Goal: Transaction & Acquisition: Download file/media

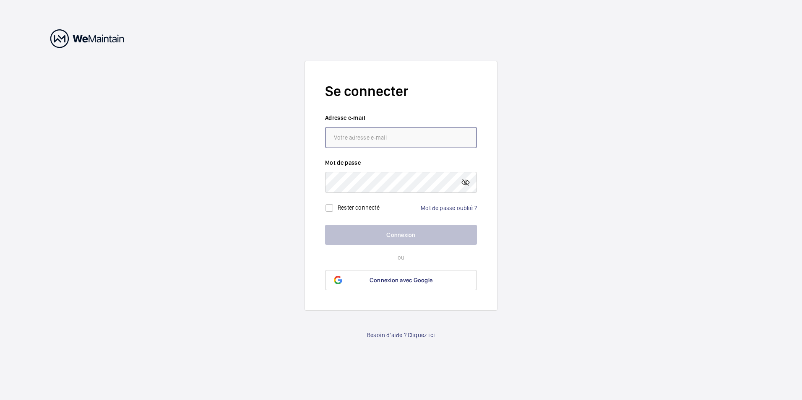
type input "[EMAIL_ADDRESS][DOMAIN_NAME]"
drag, startPoint x: 393, startPoint y: 228, endPoint x: 395, endPoint y: 232, distance: 4.4
click at [393, 228] on button "Connexion" at bounding box center [401, 235] width 152 height 20
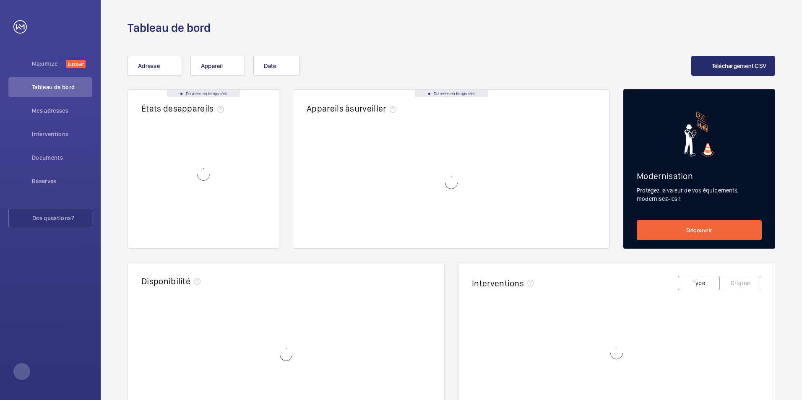
click at [396, 235] on wm-front-card-body at bounding box center [451, 189] width 316 height 118
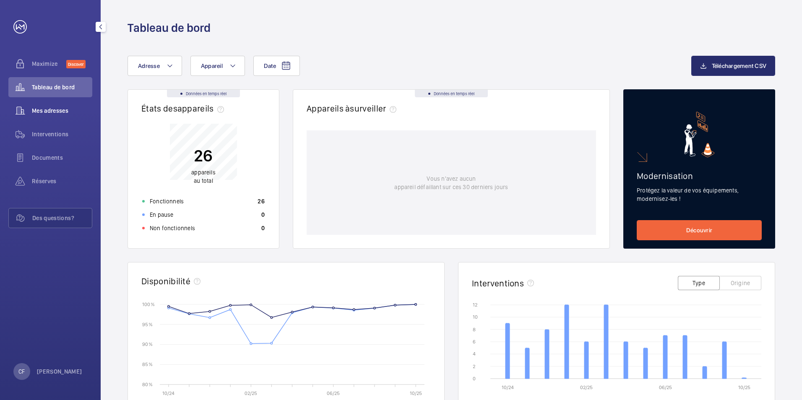
click at [51, 108] on span "Mes adresses" at bounding box center [62, 111] width 60 height 8
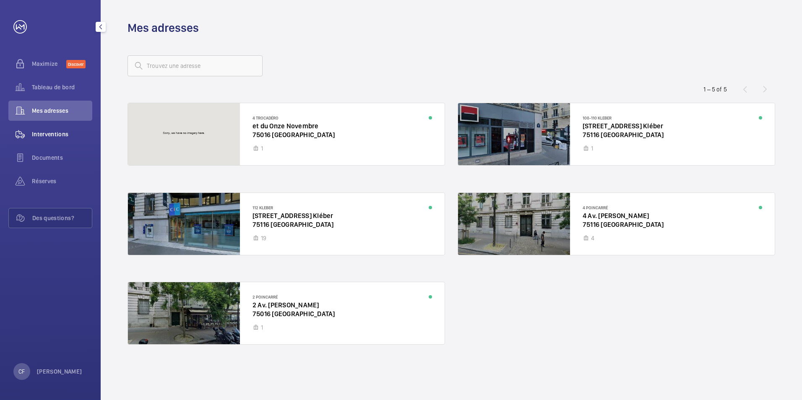
click at [53, 129] on div "Interventions" at bounding box center [50, 134] width 84 height 20
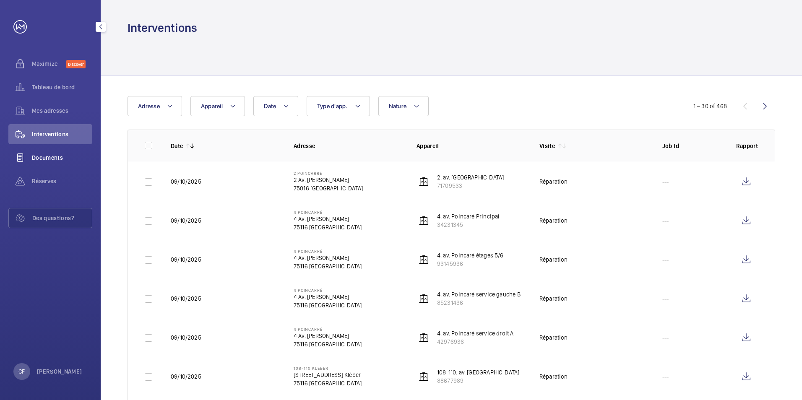
click at [53, 160] on span "Documents" at bounding box center [62, 157] width 60 height 8
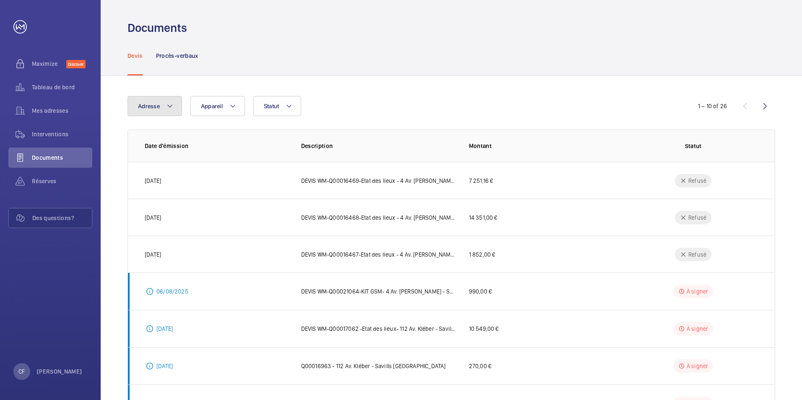
click at [133, 103] on button "Adresse" at bounding box center [154, 106] width 55 height 20
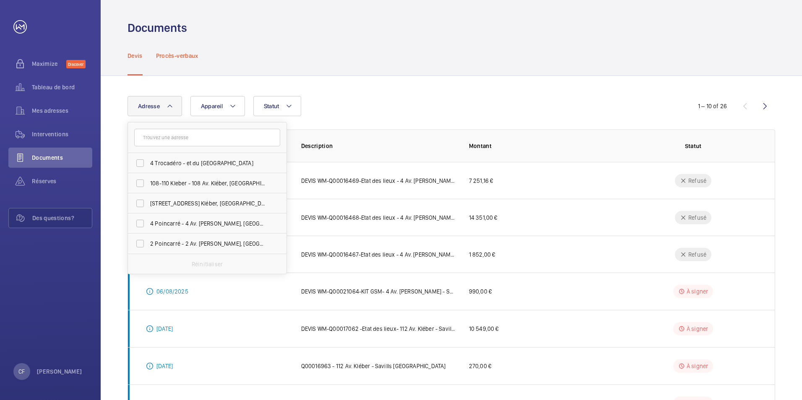
click at [171, 73] on div "Procès-verbaux" at bounding box center [177, 56] width 42 height 40
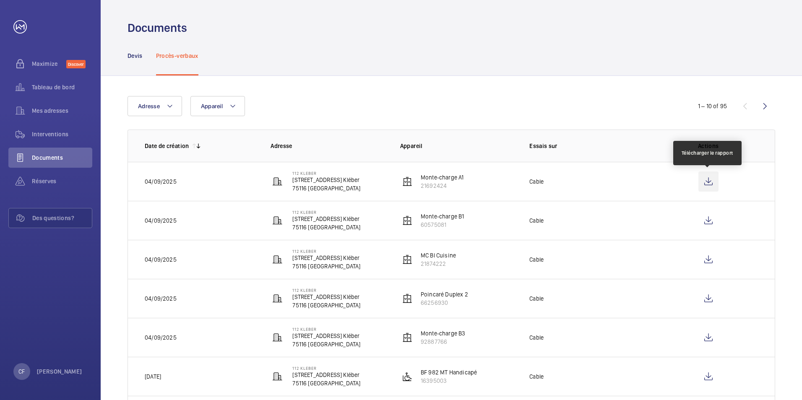
click at [709, 178] on wm-front-icon-button at bounding box center [708, 182] width 20 height 20
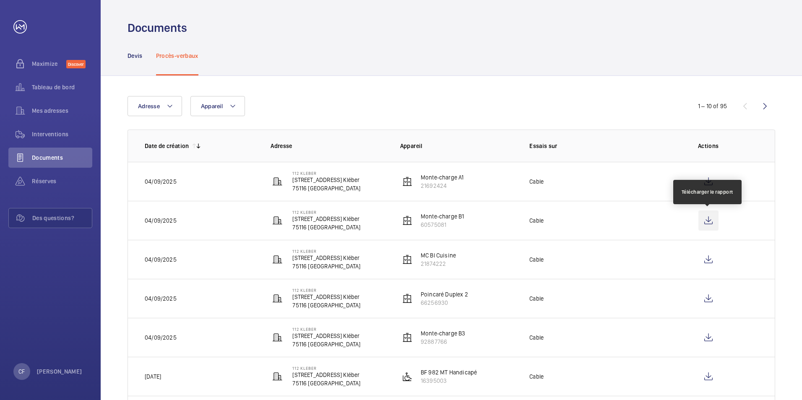
click at [710, 222] on wm-front-icon-button at bounding box center [708, 221] width 20 height 20
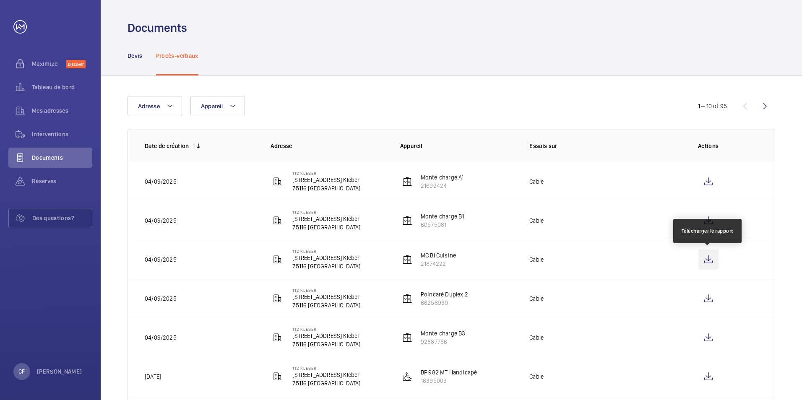
click at [709, 258] on wm-front-icon-button at bounding box center [708, 260] width 20 height 20
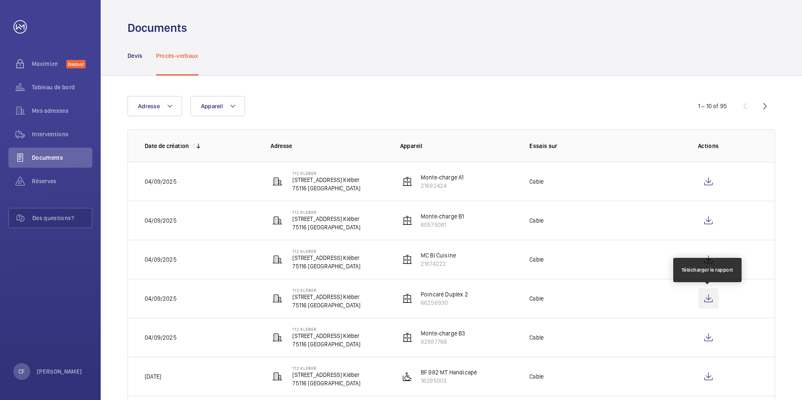
click at [705, 299] on wm-front-icon-button at bounding box center [708, 299] width 20 height 20
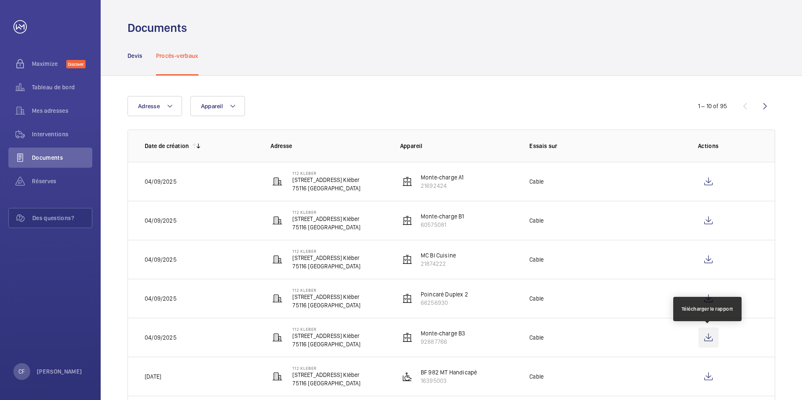
click at [713, 338] on wm-front-icon-button at bounding box center [708, 338] width 20 height 20
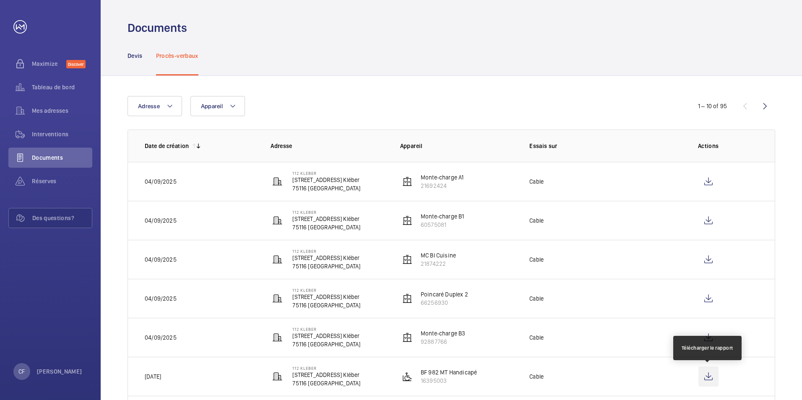
click at [710, 370] on wm-front-icon-button at bounding box center [708, 377] width 20 height 20
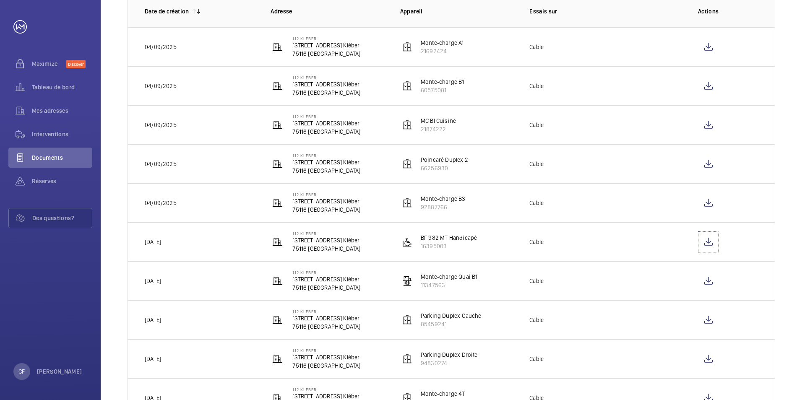
scroll to position [168, 0]
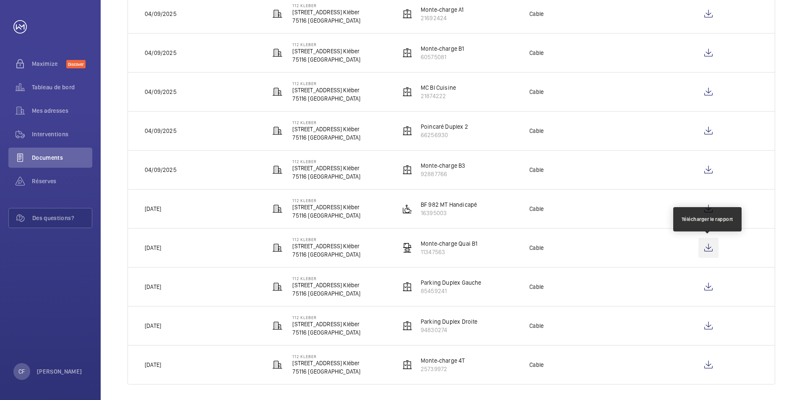
click at [707, 246] on wm-front-icon-button at bounding box center [708, 248] width 20 height 20
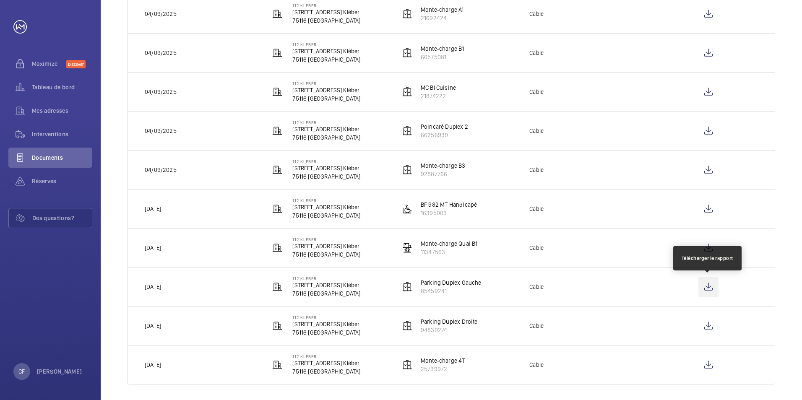
click at [707, 285] on wm-front-icon-button at bounding box center [708, 287] width 20 height 20
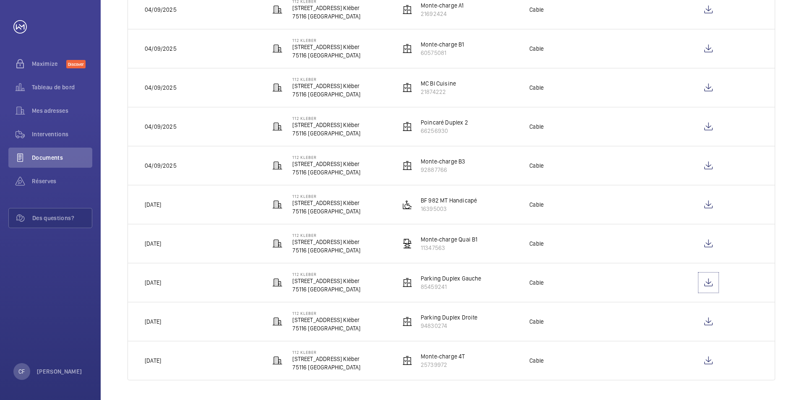
scroll to position [172, 0]
click at [712, 318] on wm-front-icon-button at bounding box center [708, 321] width 20 height 20
click at [710, 359] on wm-front-icon-button at bounding box center [708, 360] width 20 height 20
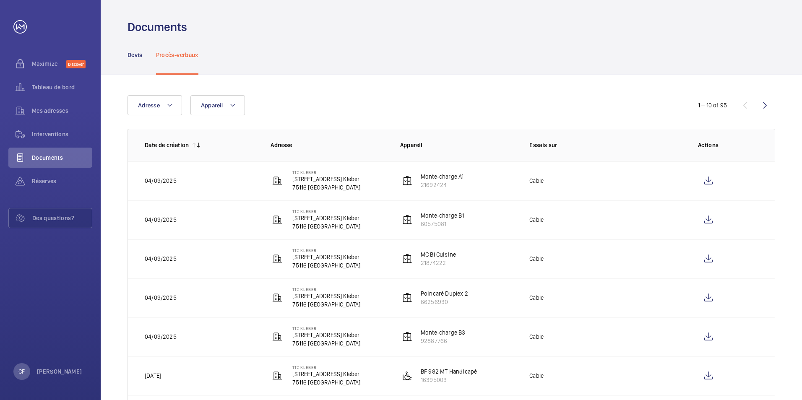
scroll to position [0, 0]
click at [768, 104] on wm-front-icon-button at bounding box center [765, 106] width 20 height 20
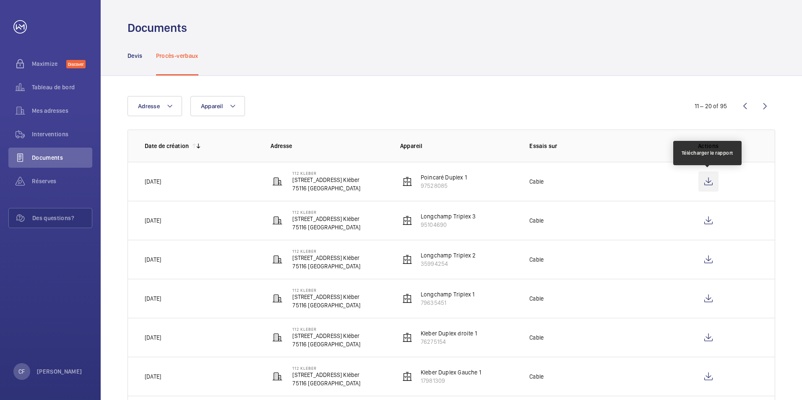
click at [715, 180] on wm-front-icon-button at bounding box center [708, 182] width 20 height 20
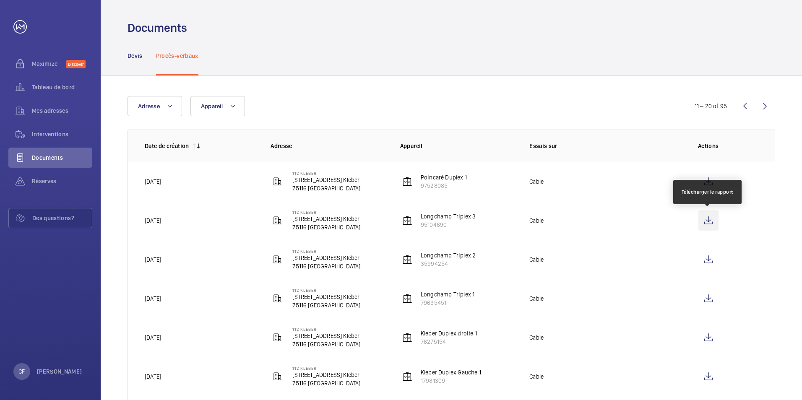
click at [714, 222] on wm-front-icon-button at bounding box center [708, 221] width 20 height 20
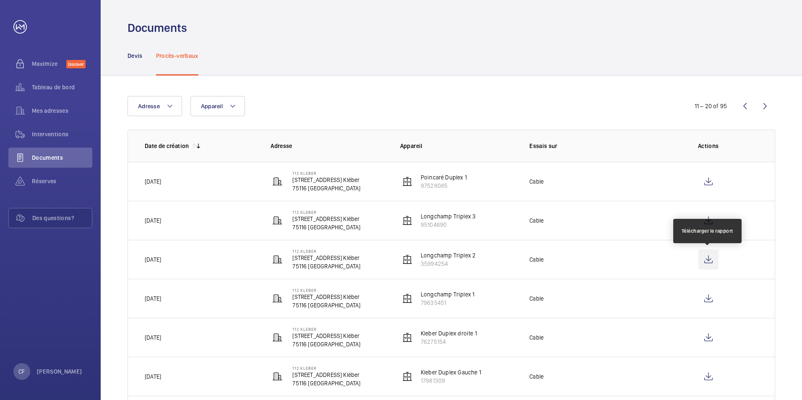
click at [711, 258] on wm-front-icon-button at bounding box center [708, 260] width 20 height 20
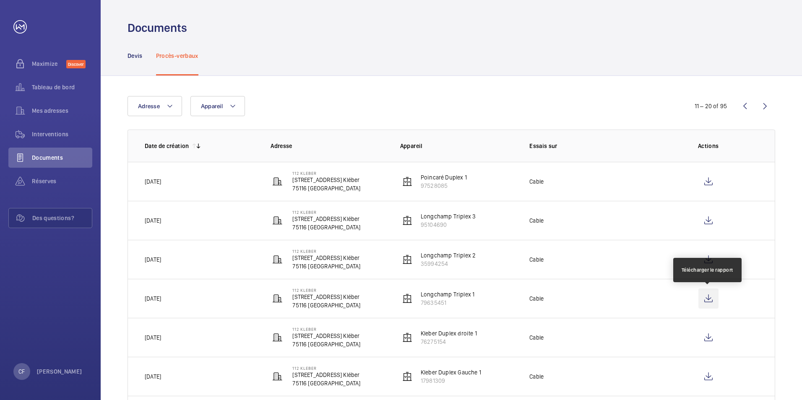
click at [699, 299] on wm-front-icon-button at bounding box center [708, 299] width 20 height 20
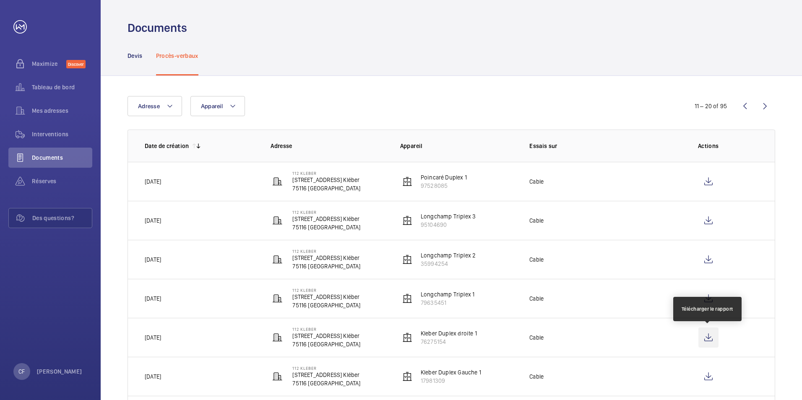
click at [702, 334] on wm-front-icon-button at bounding box center [708, 338] width 20 height 20
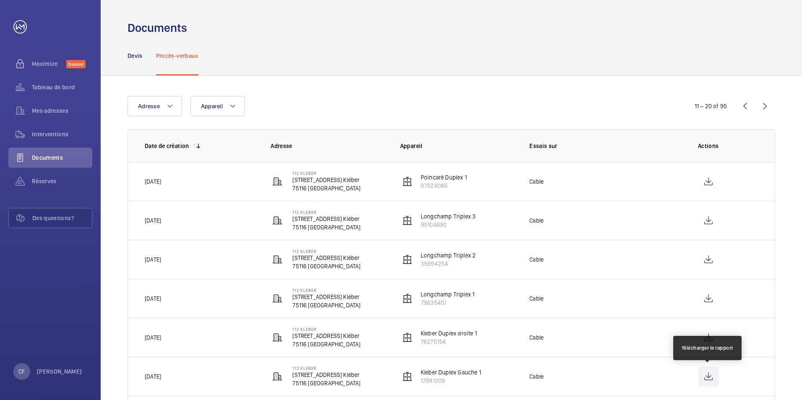
click at [707, 376] on wm-front-icon-button at bounding box center [708, 377] width 20 height 20
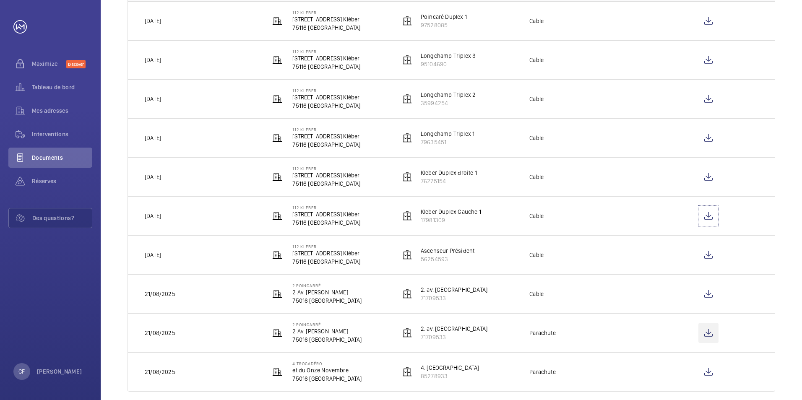
scroll to position [168, 0]
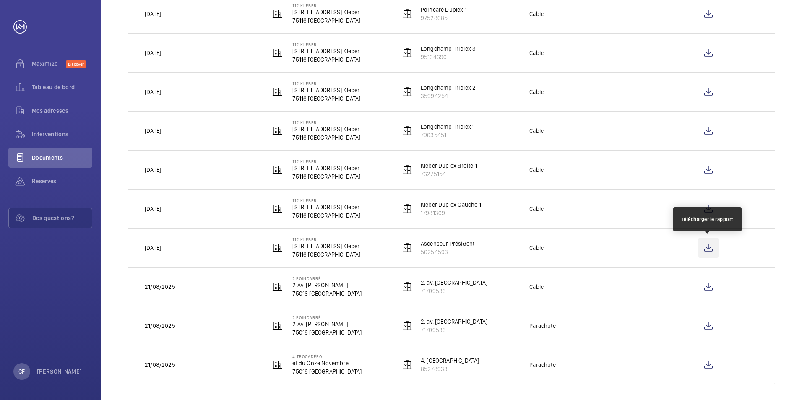
click at [707, 246] on wm-front-icon-button at bounding box center [708, 248] width 20 height 20
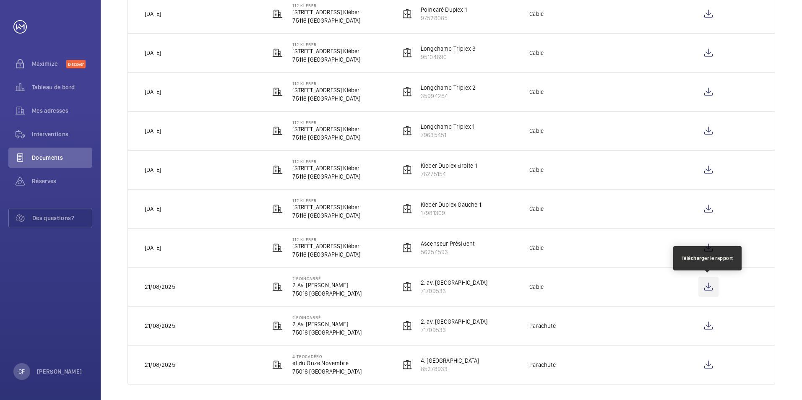
click at [707, 288] on wm-front-icon-button at bounding box center [708, 287] width 20 height 20
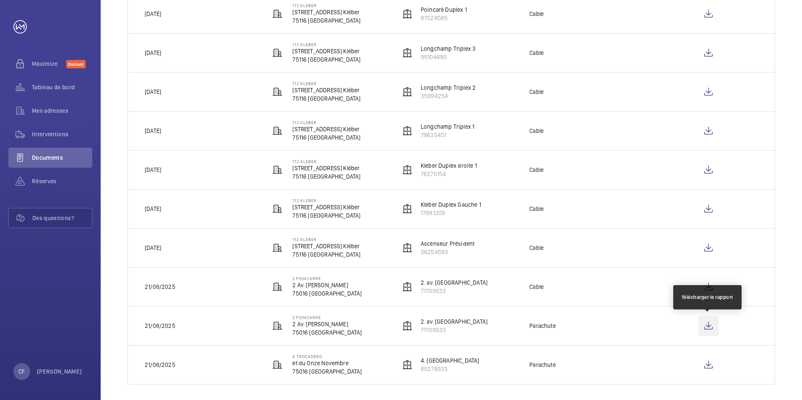
click at [714, 328] on wm-front-icon-button at bounding box center [708, 326] width 20 height 20
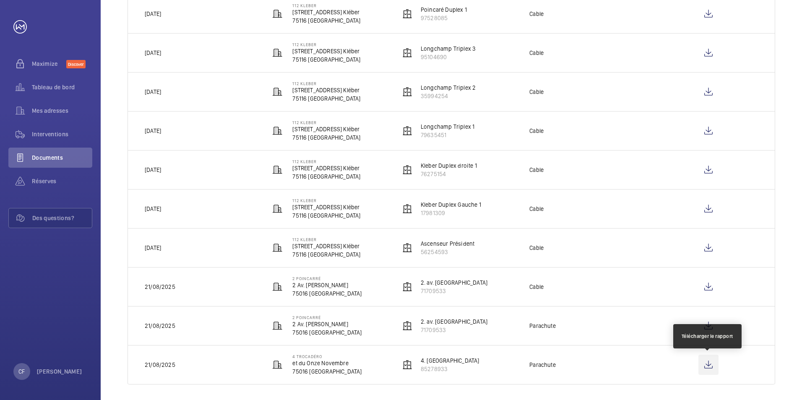
click at [709, 366] on wm-front-icon-button at bounding box center [708, 365] width 20 height 20
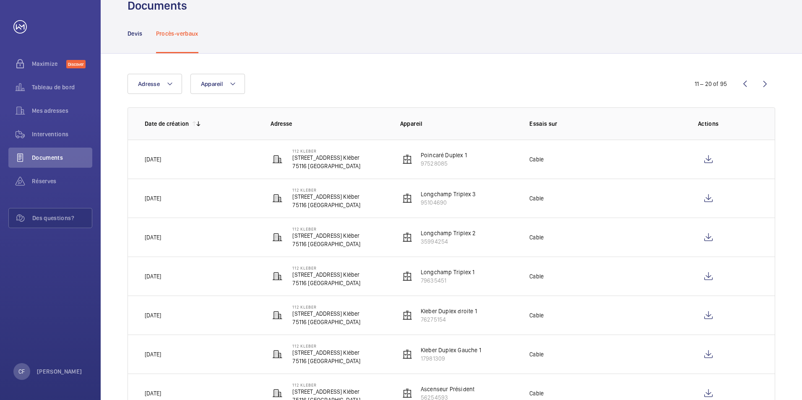
scroll to position [0, 0]
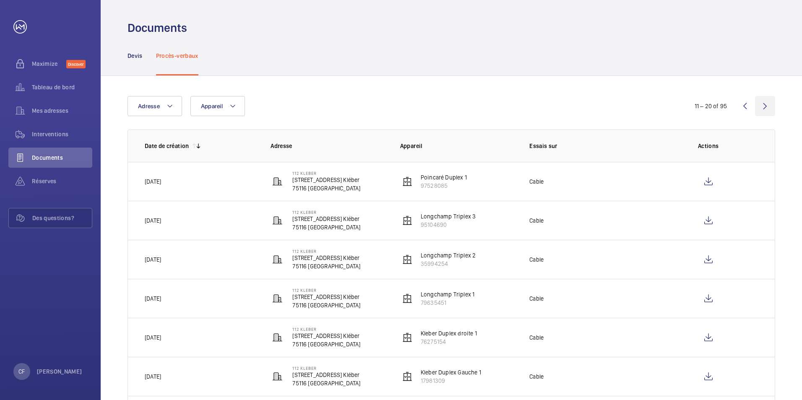
click at [759, 107] on wm-front-icon-button at bounding box center [765, 106] width 20 height 20
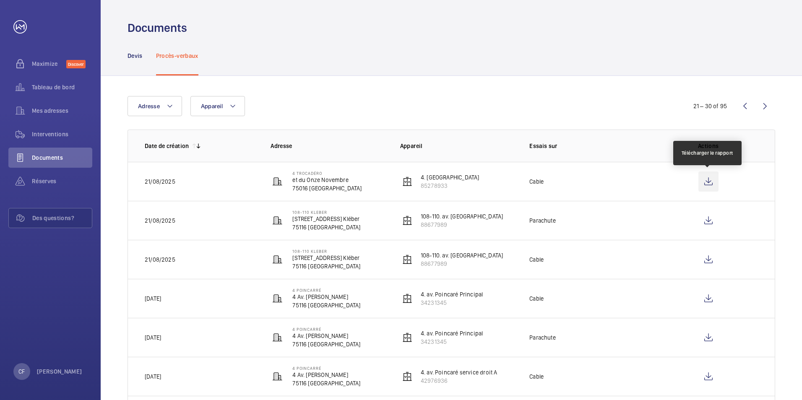
click at [706, 184] on wm-front-icon-button at bounding box center [708, 182] width 20 height 20
drag, startPoint x: 38, startPoint y: 84, endPoint x: 47, endPoint y: 106, distance: 23.4
click at [38, 84] on span "Tableau de bord" at bounding box center [62, 87] width 60 height 8
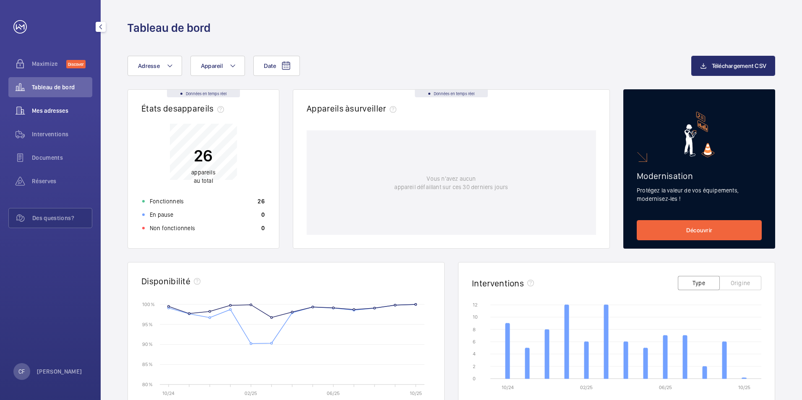
click at [53, 104] on div "Mes adresses" at bounding box center [50, 111] width 84 height 20
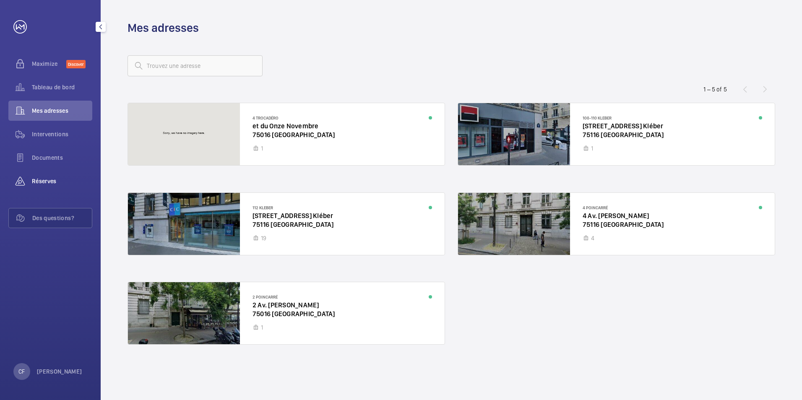
click at [54, 182] on span "Réserves" at bounding box center [62, 181] width 60 height 8
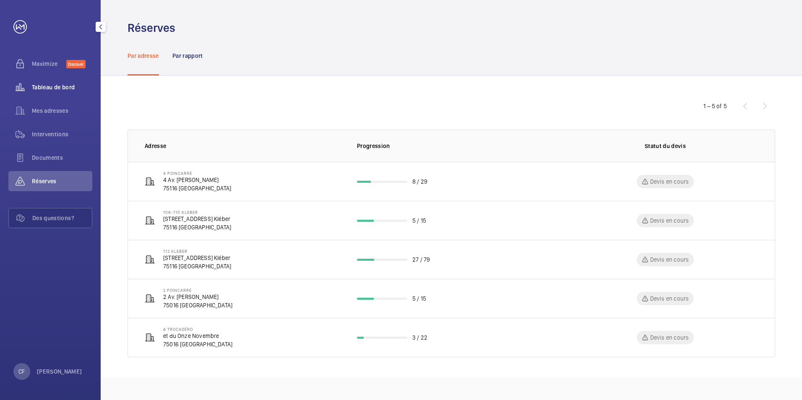
click at [50, 83] on span "Tableau de bord" at bounding box center [62, 87] width 60 height 8
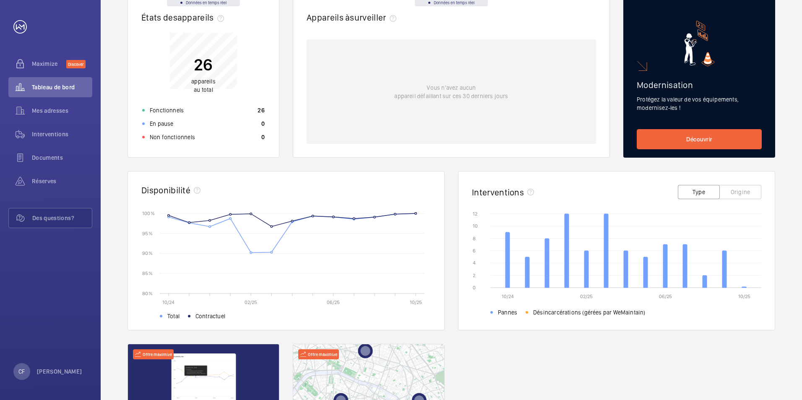
scroll to position [168, 0]
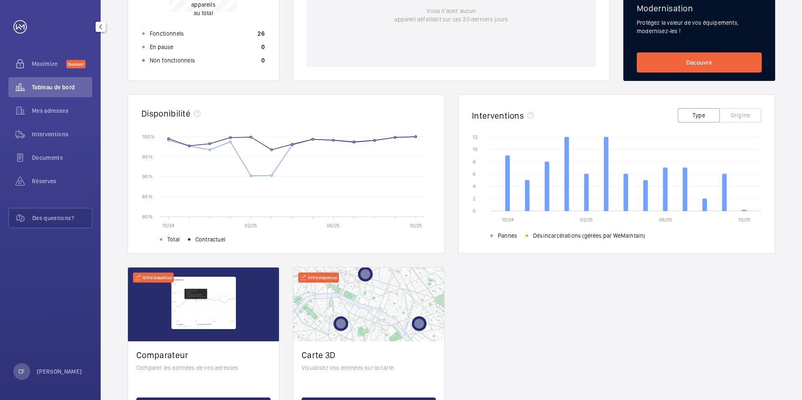
click at [46, 123] on div "Mes adresses" at bounding box center [50, 112] width 84 height 23
click at [52, 110] on span "Mes adresses" at bounding box center [62, 111] width 60 height 8
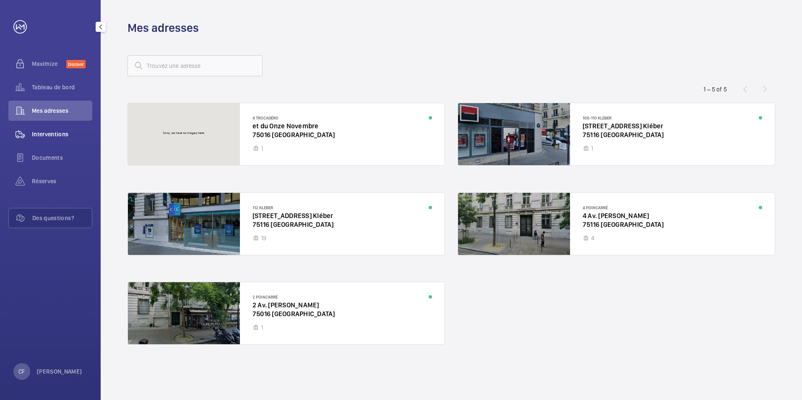
click at [52, 128] on div "Interventions" at bounding box center [50, 134] width 84 height 20
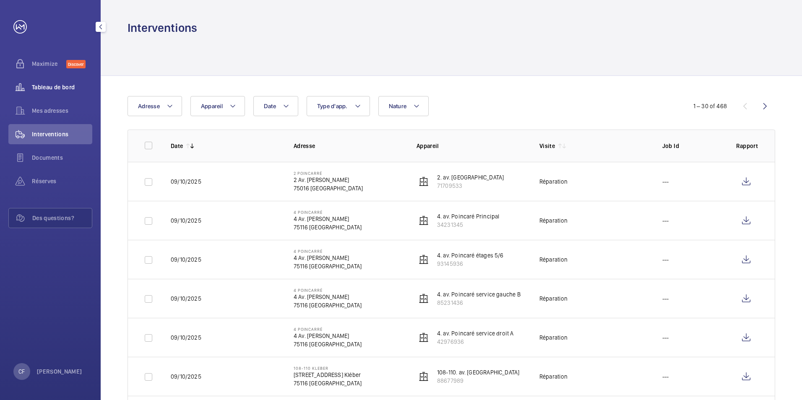
click at [39, 90] on span "Tableau de bord" at bounding box center [62, 87] width 60 height 8
